Goal: Transaction & Acquisition: Download file/media

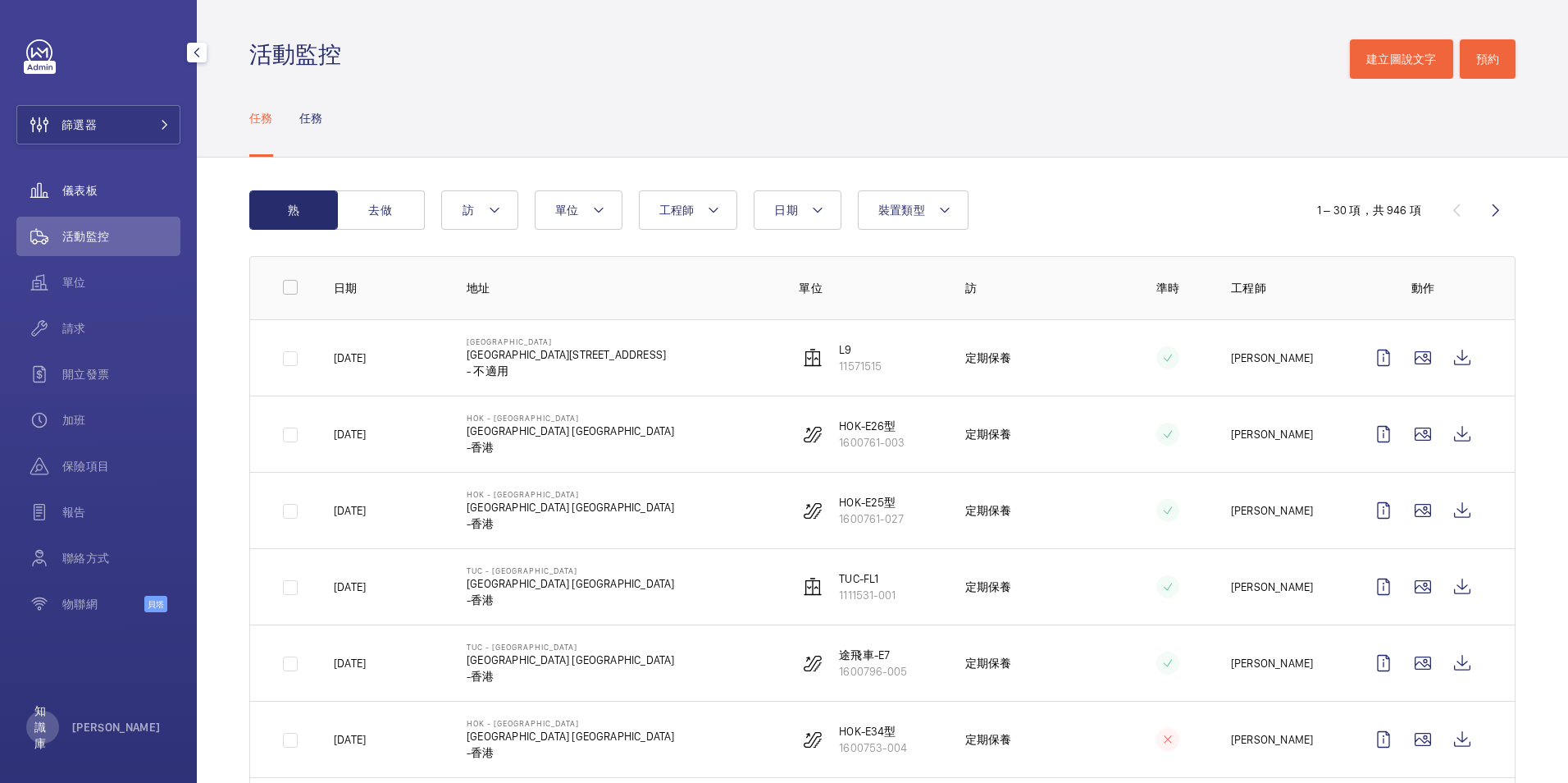
click at [100, 190] on span "儀表板" at bounding box center [120, 190] width 118 height 17
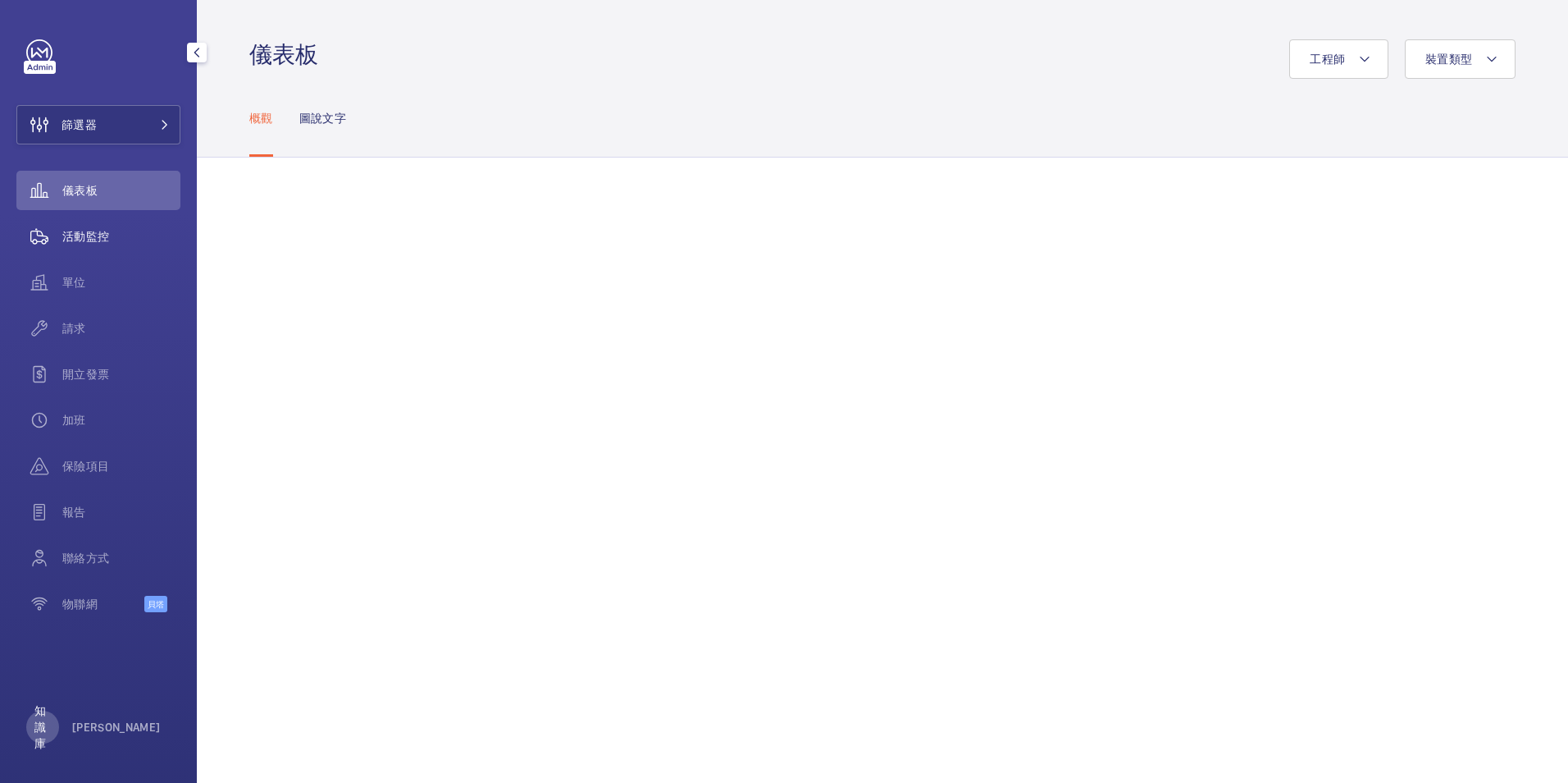
click at [92, 229] on span "活動監控" at bounding box center [120, 236] width 118 height 17
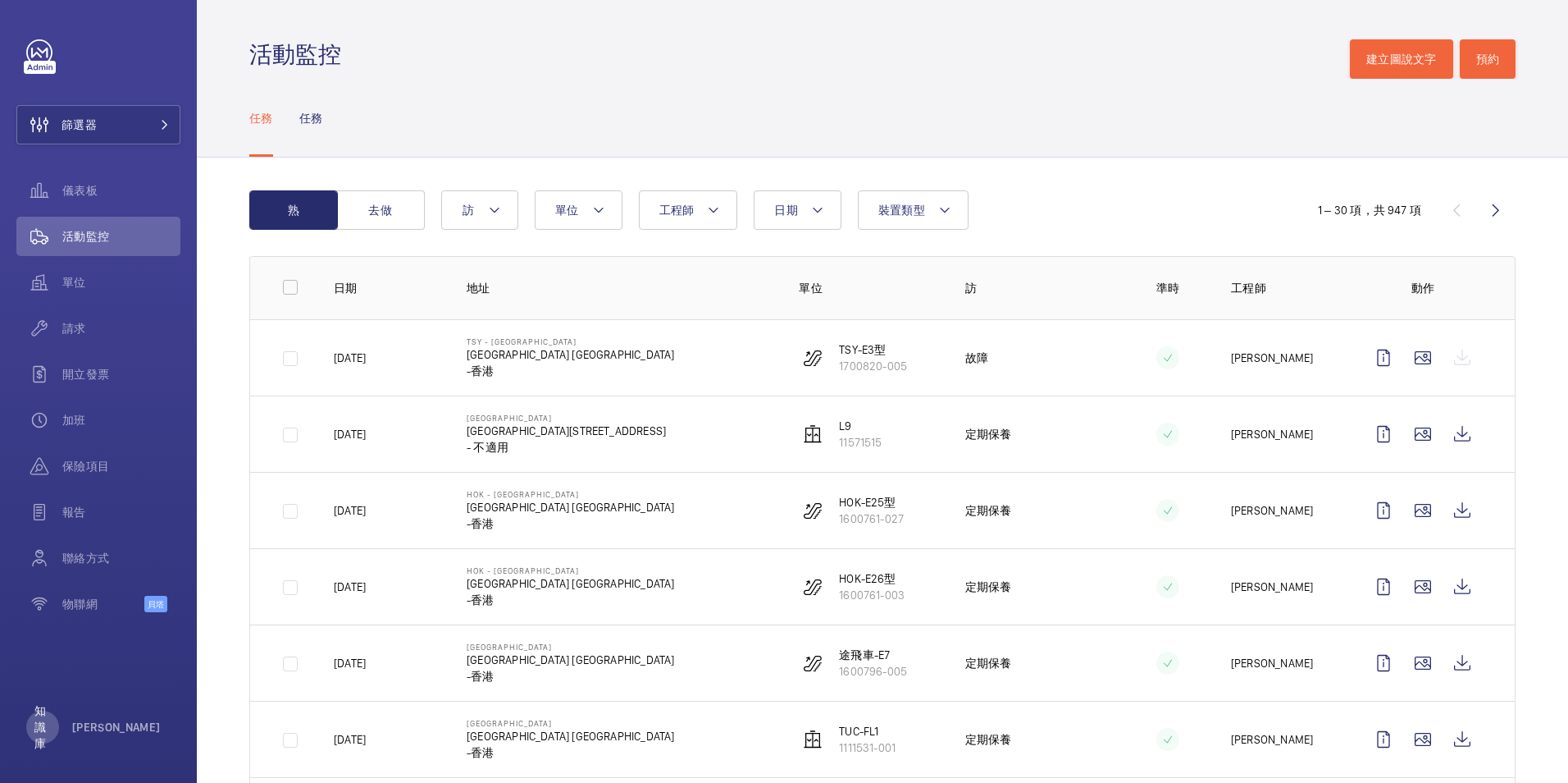
click at [1453, 356] on div at bounding box center [1422, 358] width 118 height 39
click at [522, 362] on p "[GEOGRAPHIC_DATA] [GEOGRAPHIC_DATA]" at bounding box center [570, 354] width 207 height 17
click at [344, 359] on p "[DATE]" at bounding box center [350, 358] width 32 height 17
click at [1243, 359] on p "[PERSON_NAME]" at bounding box center [1271, 358] width 82 height 17
click at [1366, 356] on wm-front-icon-button at bounding box center [1383, 358] width 39 height 39
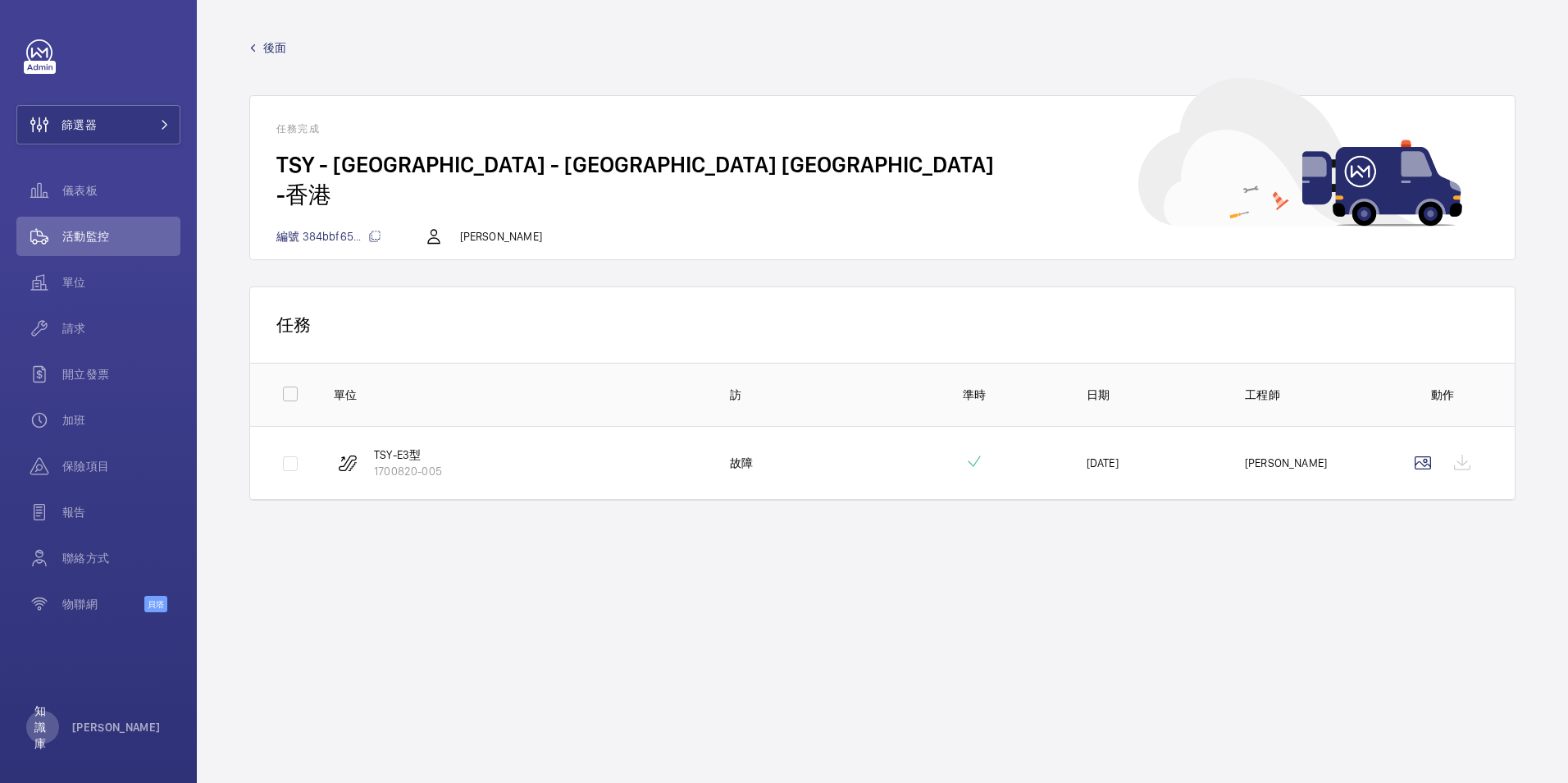
click at [1464, 469] on div at bounding box center [1442, 462] width 79 height 39
click at [859, 609] on wm-front-mission-details "後面 任務完成 TSY - [GEOGRAPHIC_DATA] - [GEOGRAPHIC_DATA] [GEOGRAPHIC_DATA] -香港 編號 38…" at bounding box center [882, 392] width 1371 height 783
click at [83, 190] on span "儀表板" at bounding box center [120, 190] width 118 height 17
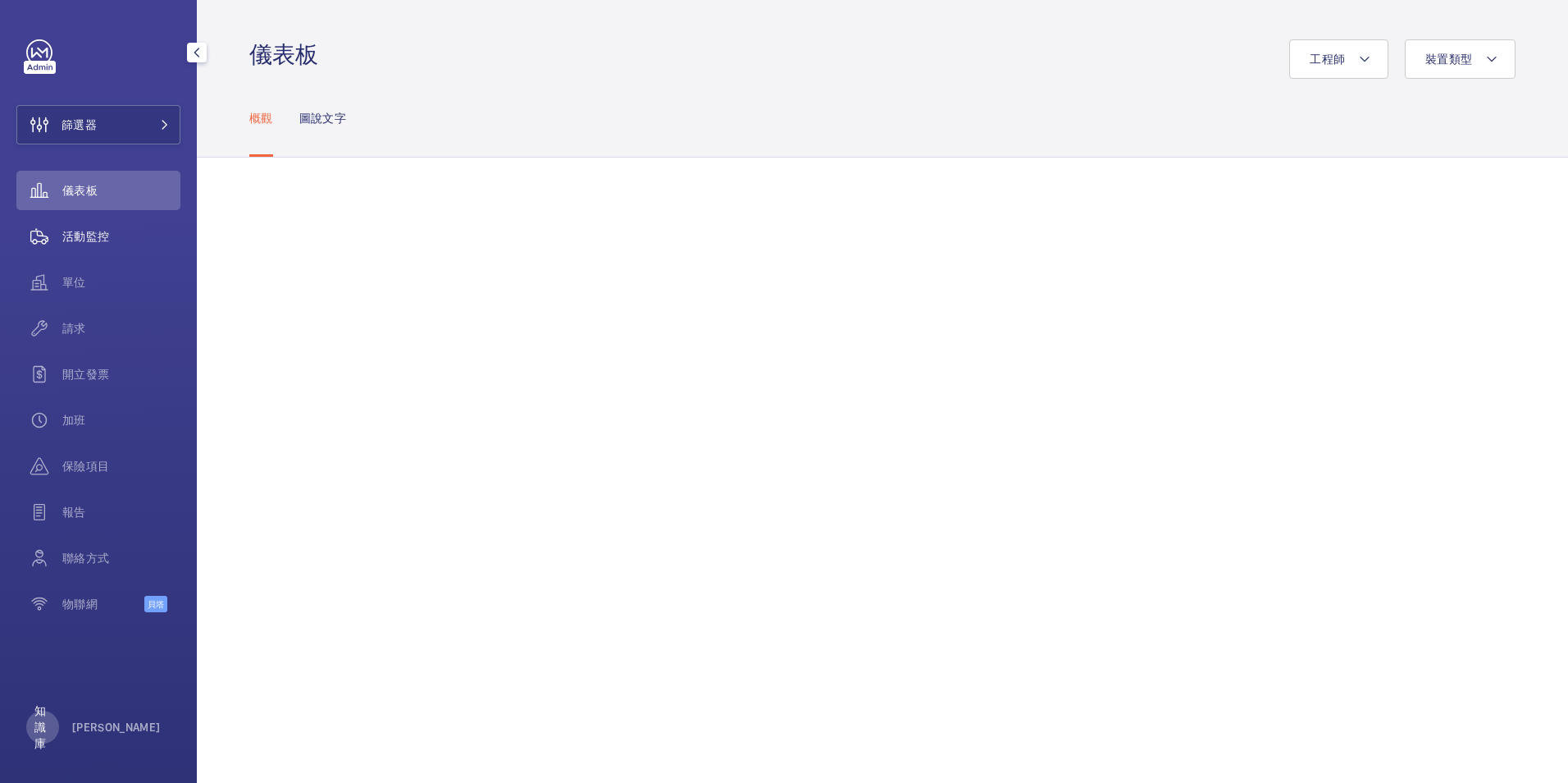
click at [89, 235] on span "活動監控" at bounding box center [120, 236] width 118 height 17
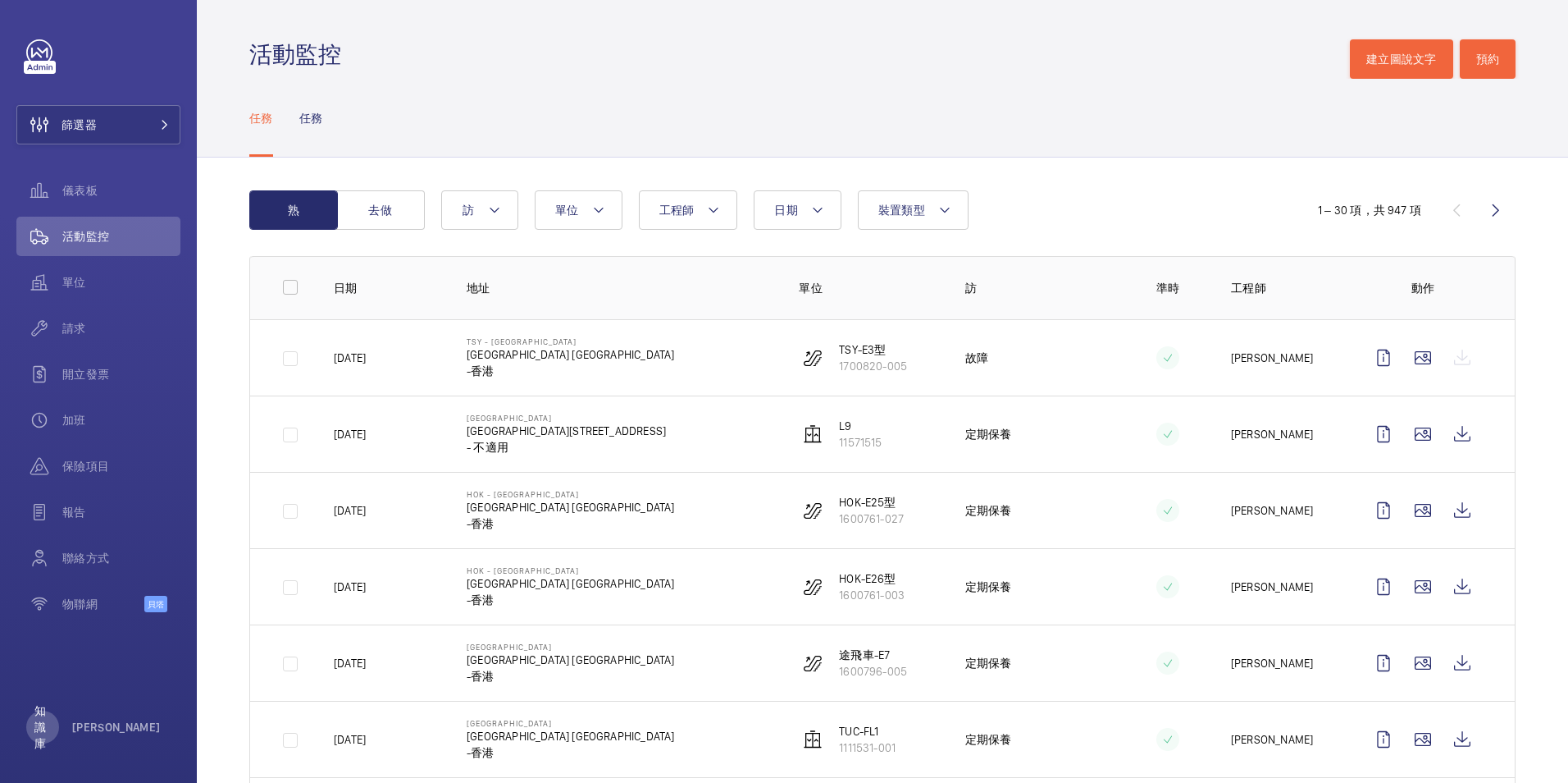
click at [1450, 362] on div at bounding box center [1422, 358] width 118 height 39
click at [1410, 362] on wm-front-icon-button at bounding box center [1423, 358] width 39 height 39
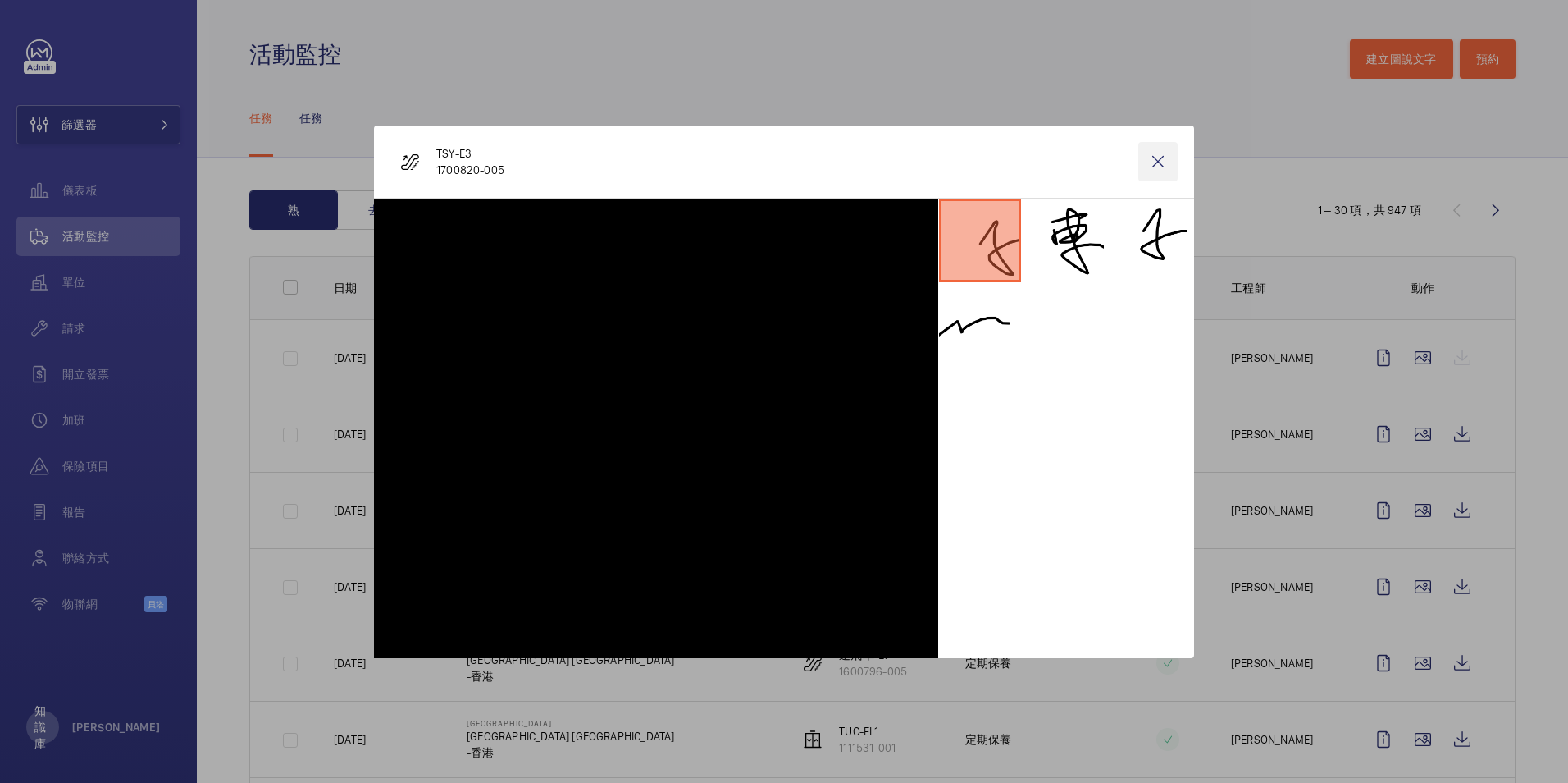
click at [1155, 161] on wm-front-icon-button at bounding box center [1158, 161] width 39 height 39
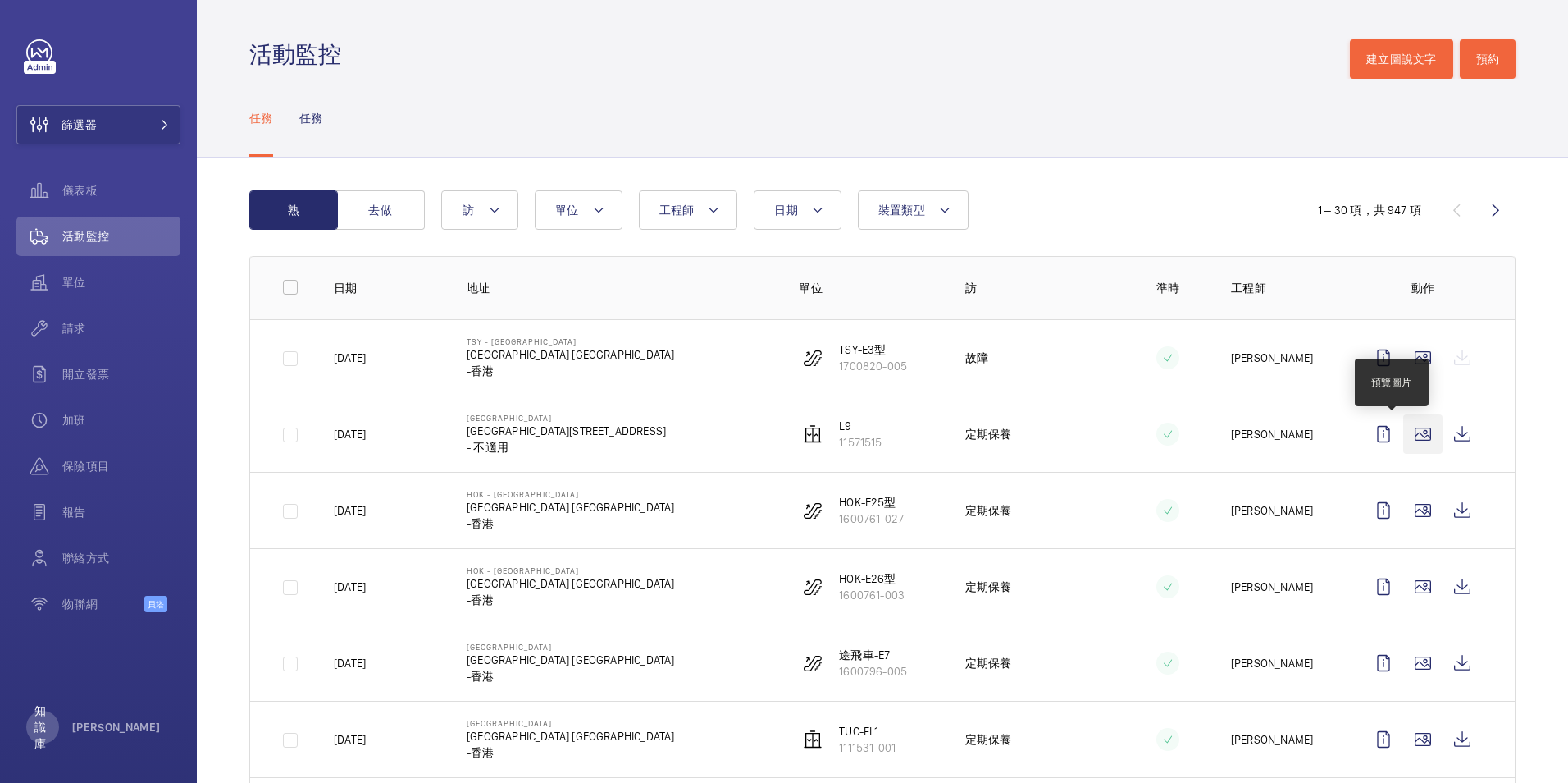
click at [1410, 439] on wm-front-icon-button at bounding box center [1423, 434] width 39 height 39
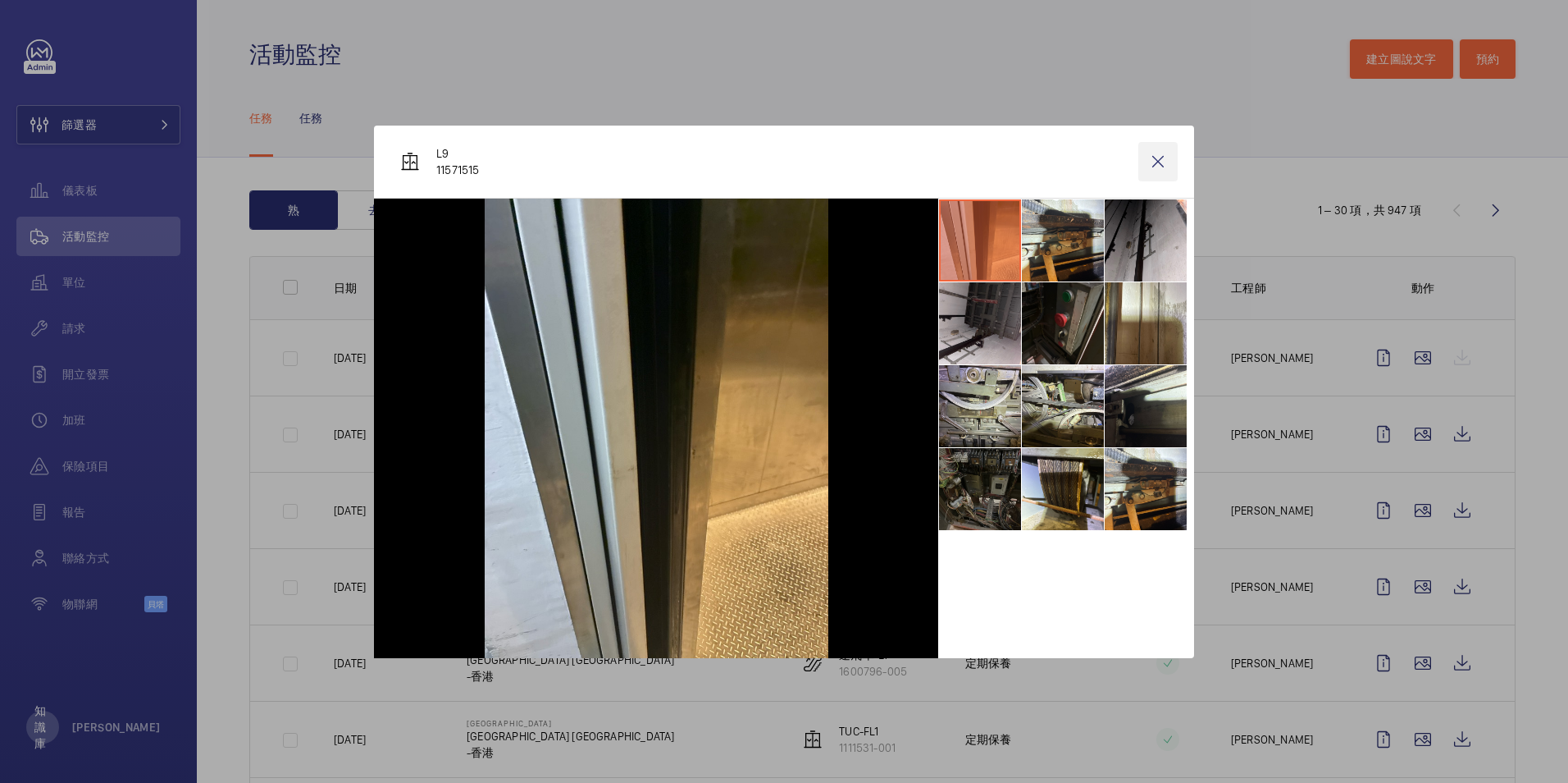
click at [1154, 161] on wm-front-icon-button at bounding box center [1158, 161] width 39 height 39
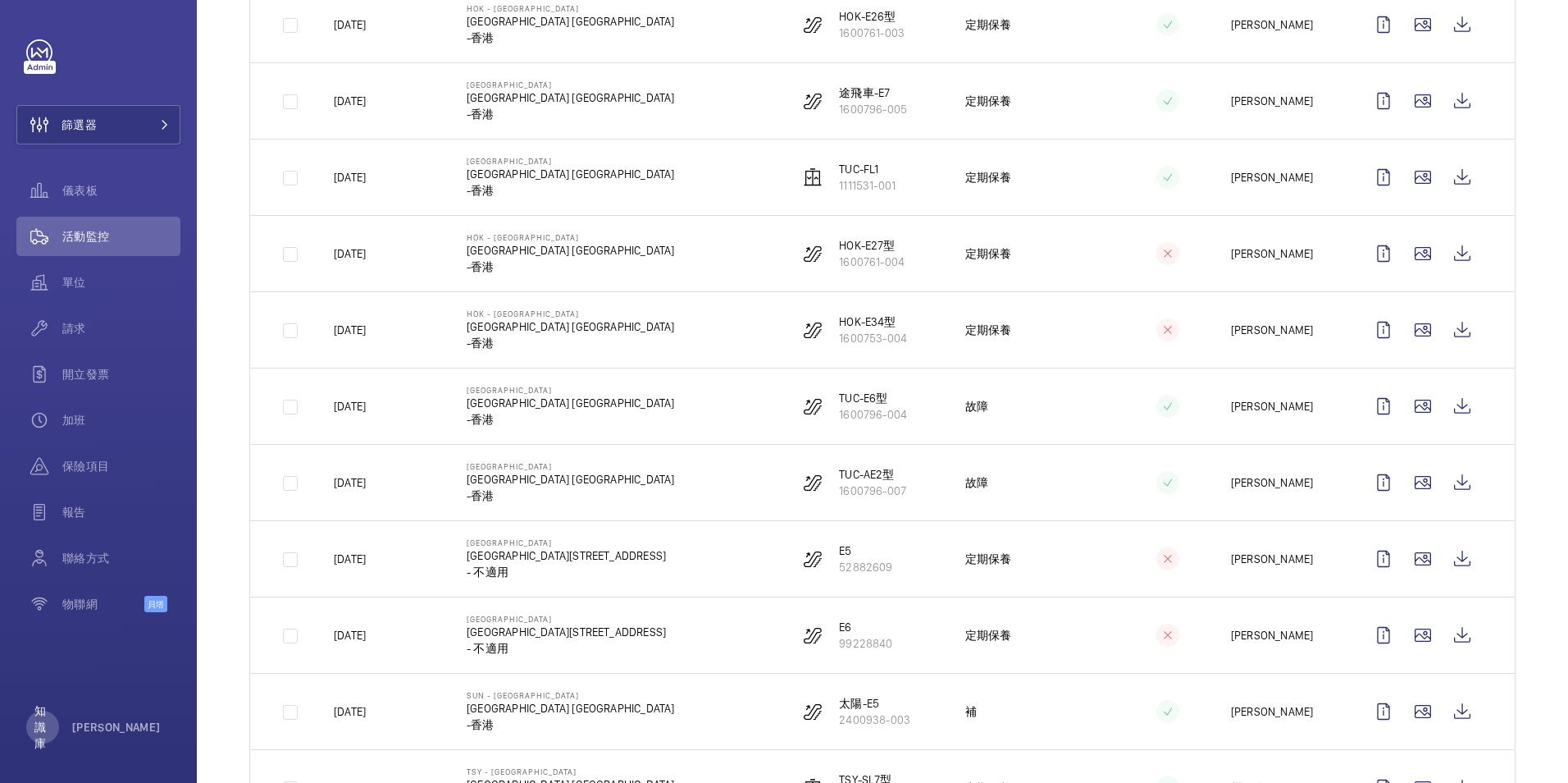
scroll to position [875, 0]
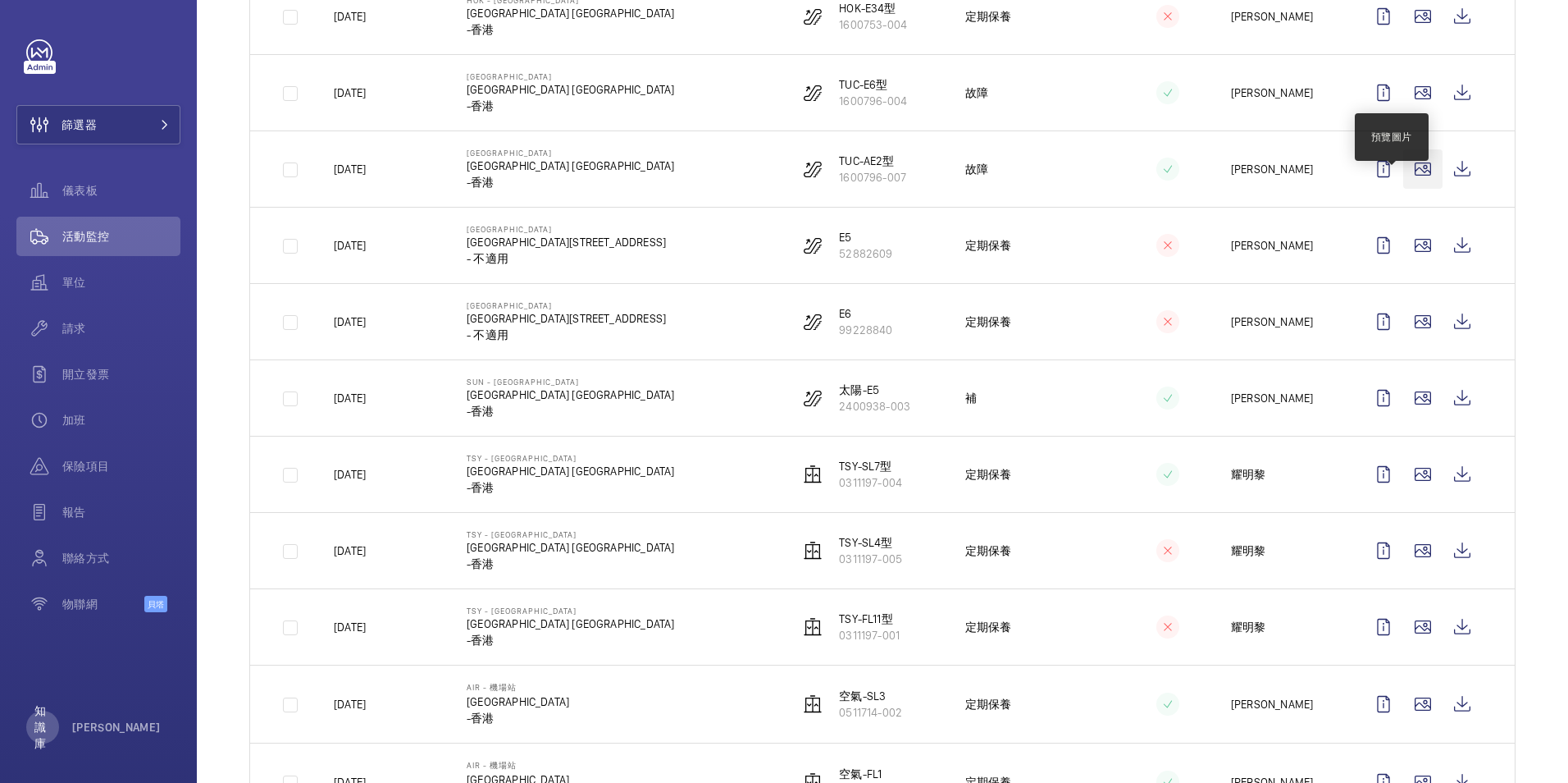
click at [1417, 189] on wm-front-icon-button at bounding box center [1423, 169] width 39 height 39
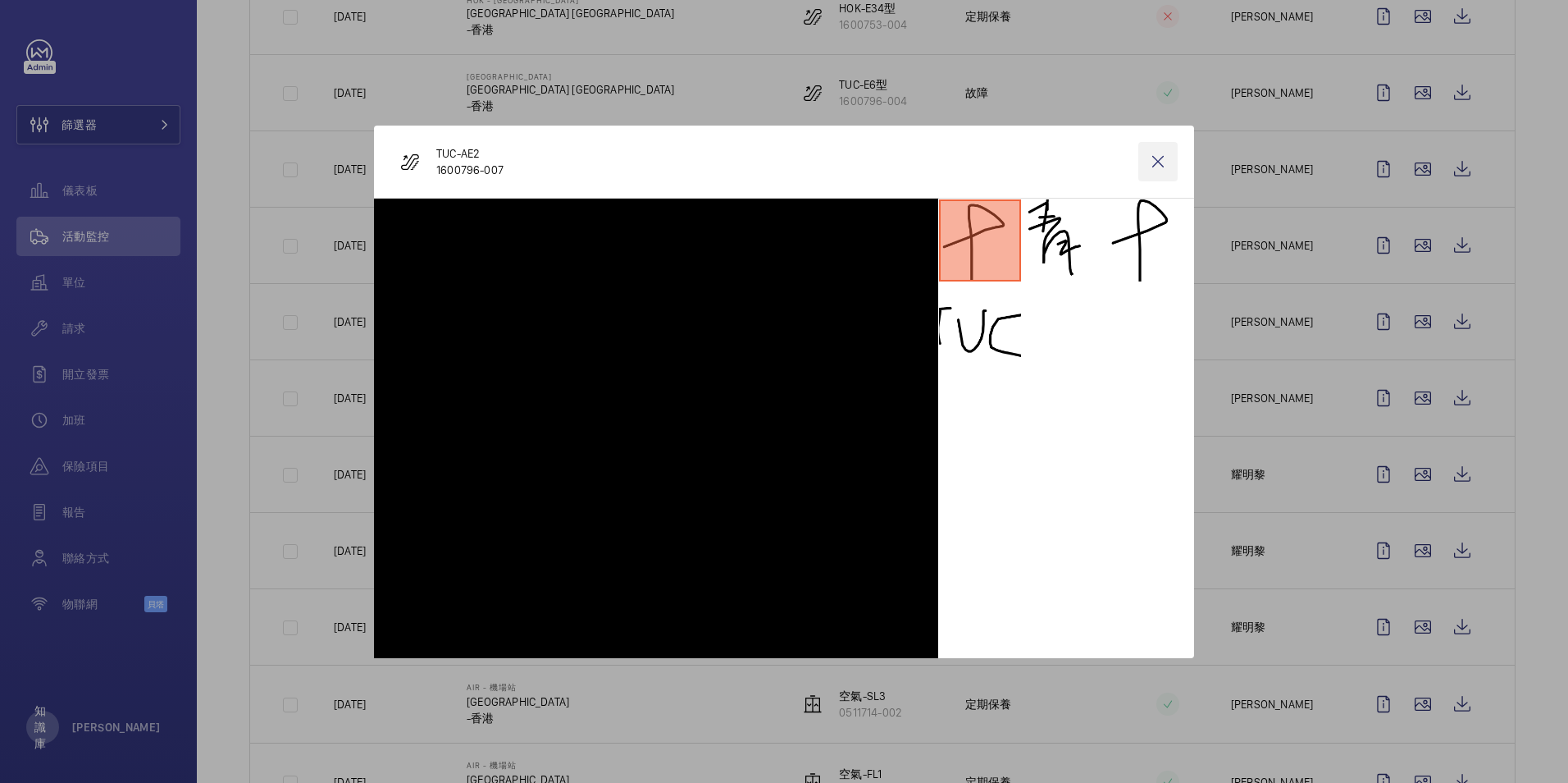
click at [1155, 163] on wm-front-icon-button at bounding box center [1158, 161] width 39 height 39
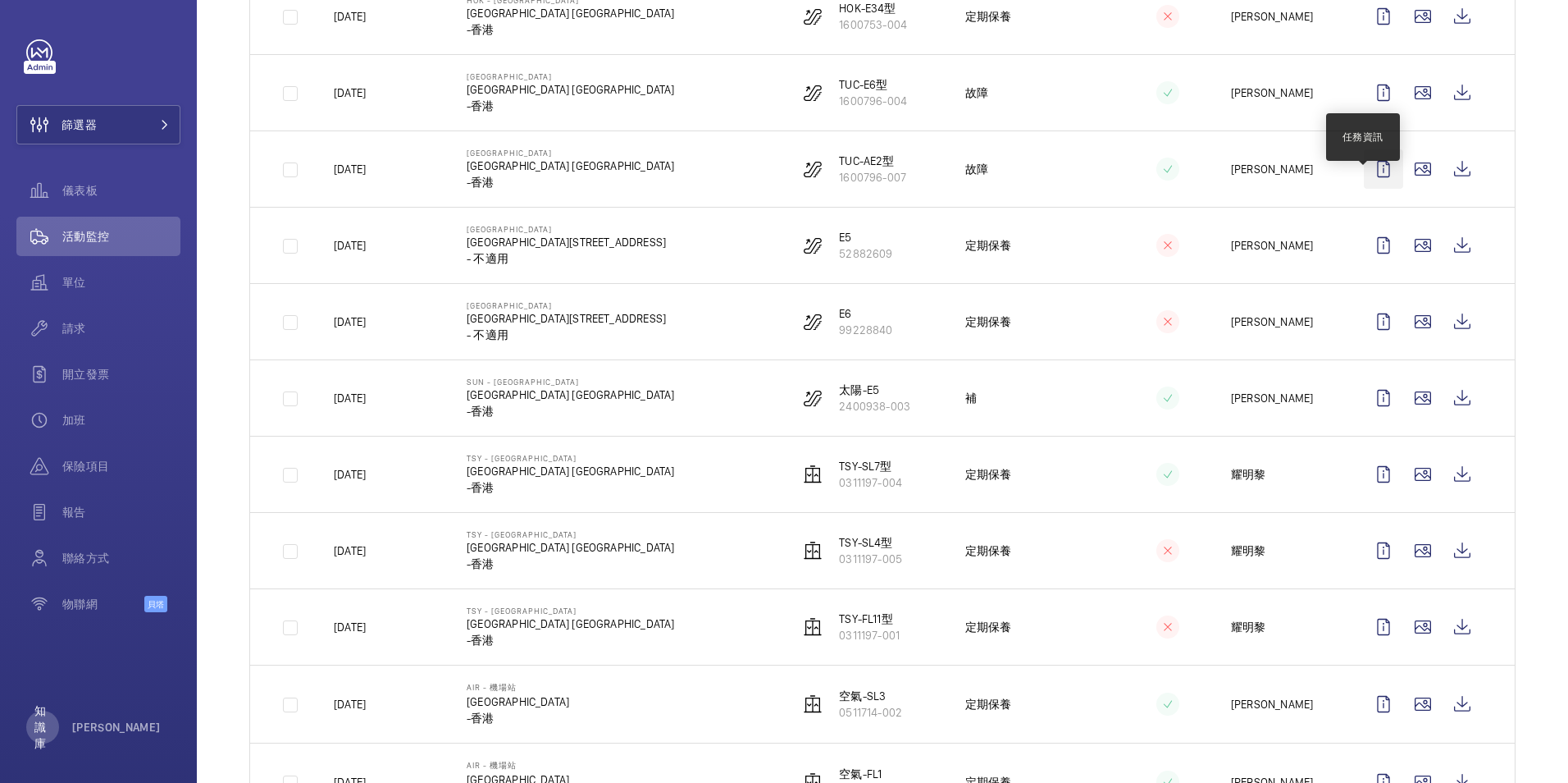
click at [1371, 189] on wm-front-icon-button at bounding box center [1383, 169] width 39 height 39
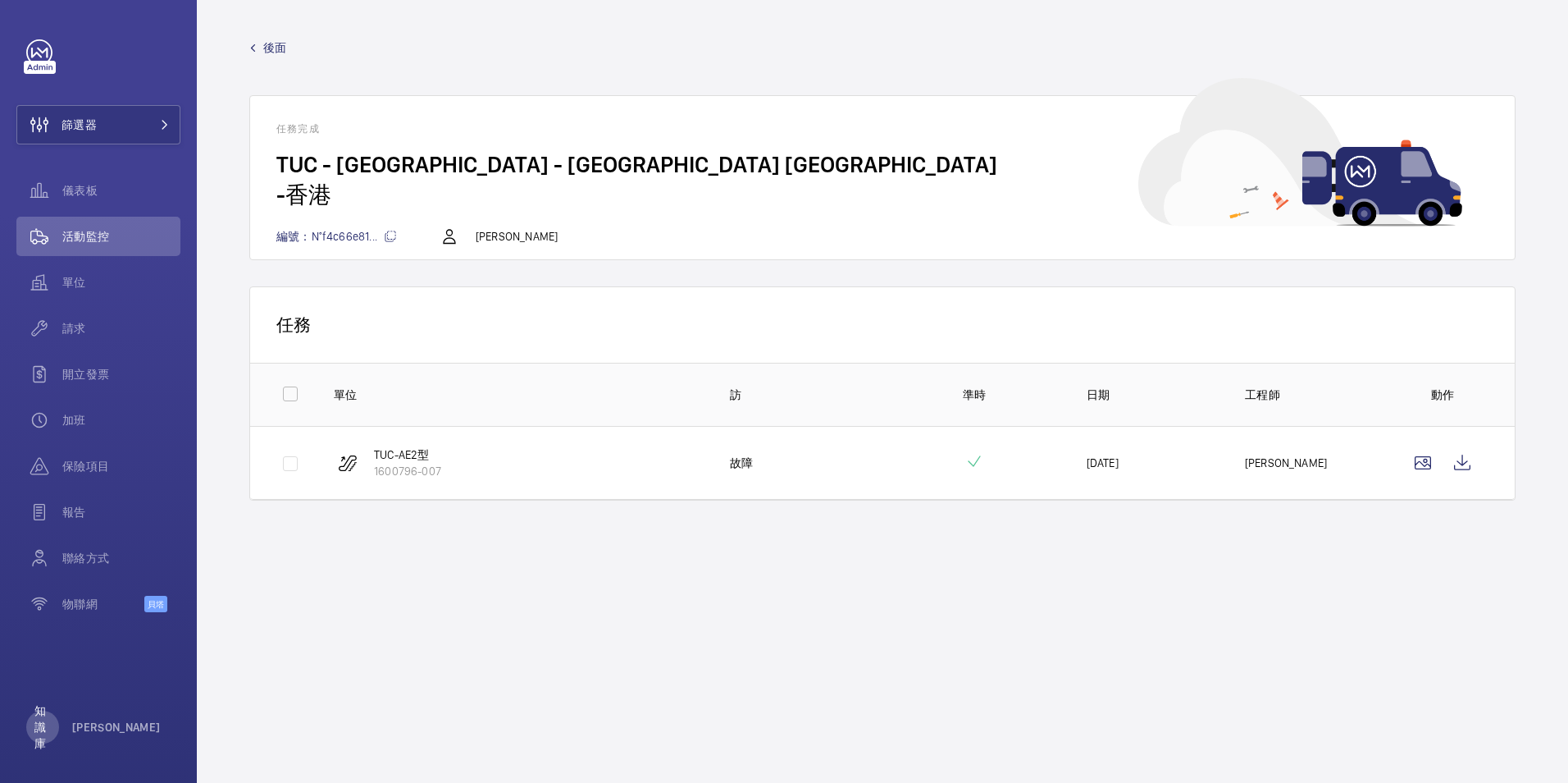
click at [282, 44] on span "後面" at bounding box center [274, 47] width 23 height 17
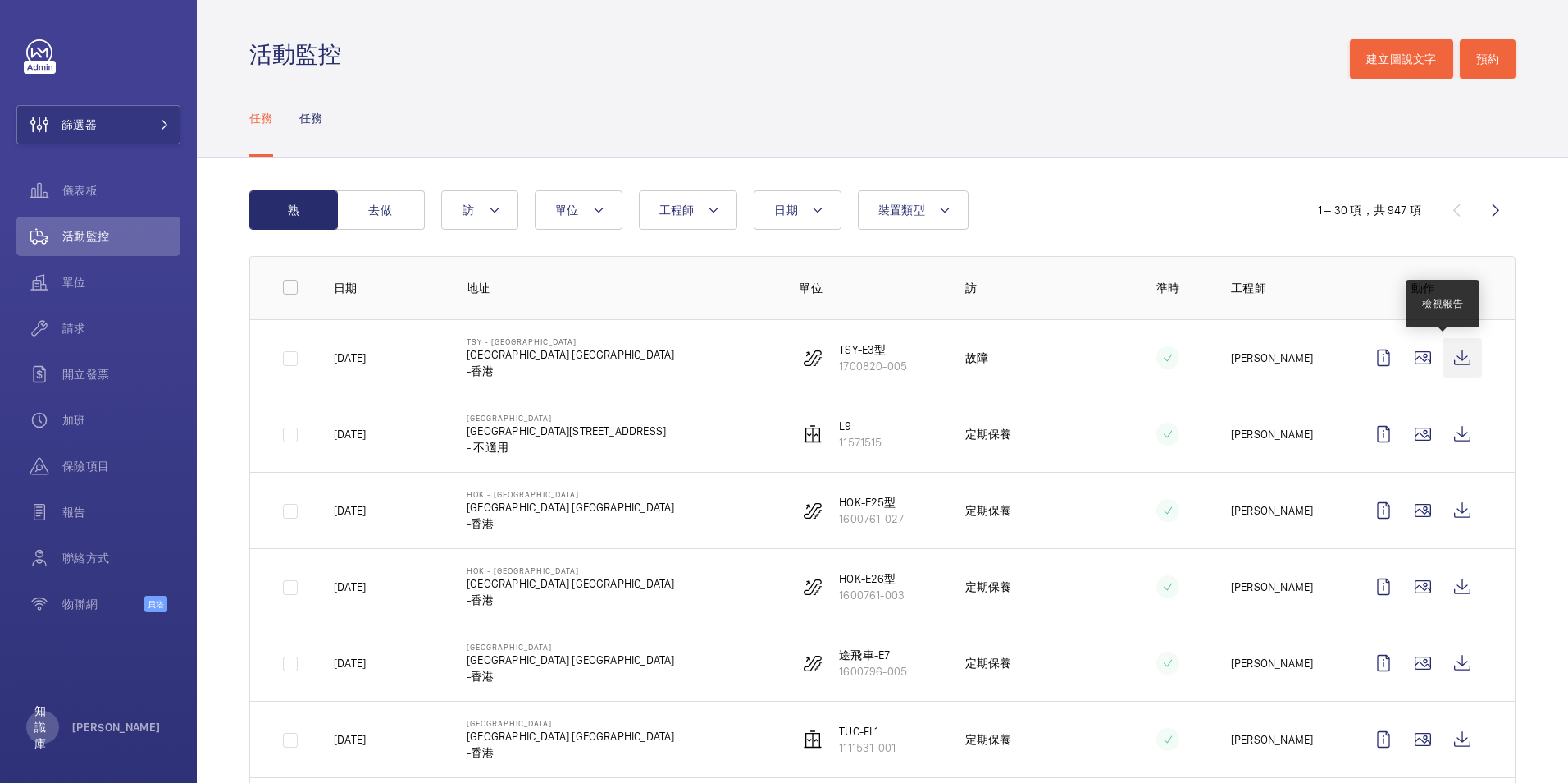
click at [1452, 361] on wm-front-icon-button at bounding box center [1462, 358] width 39 height 39
